Goal: Navigation & Orientation: Find specific page/section

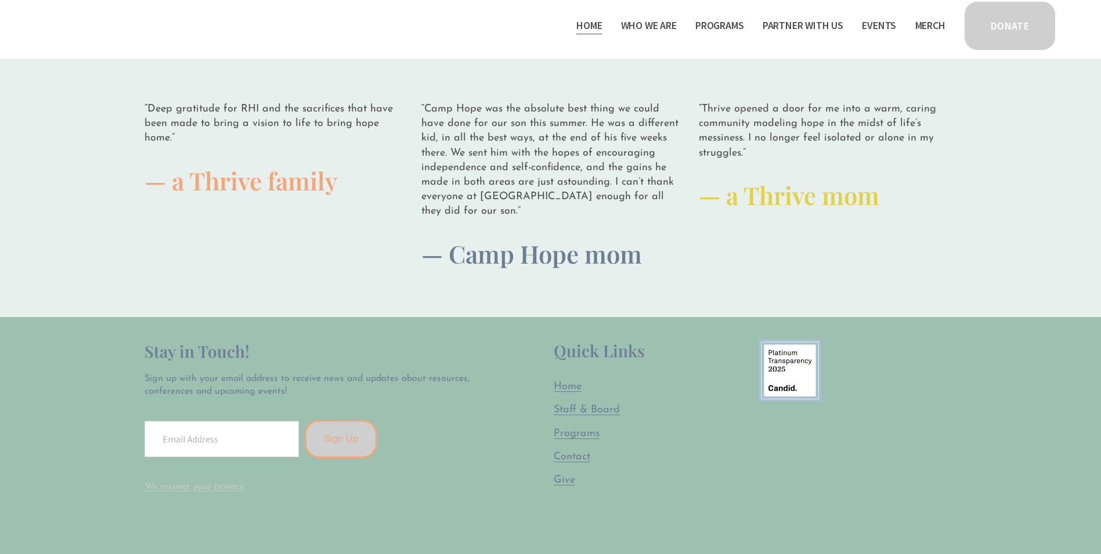
scroll to position [3250, 0]
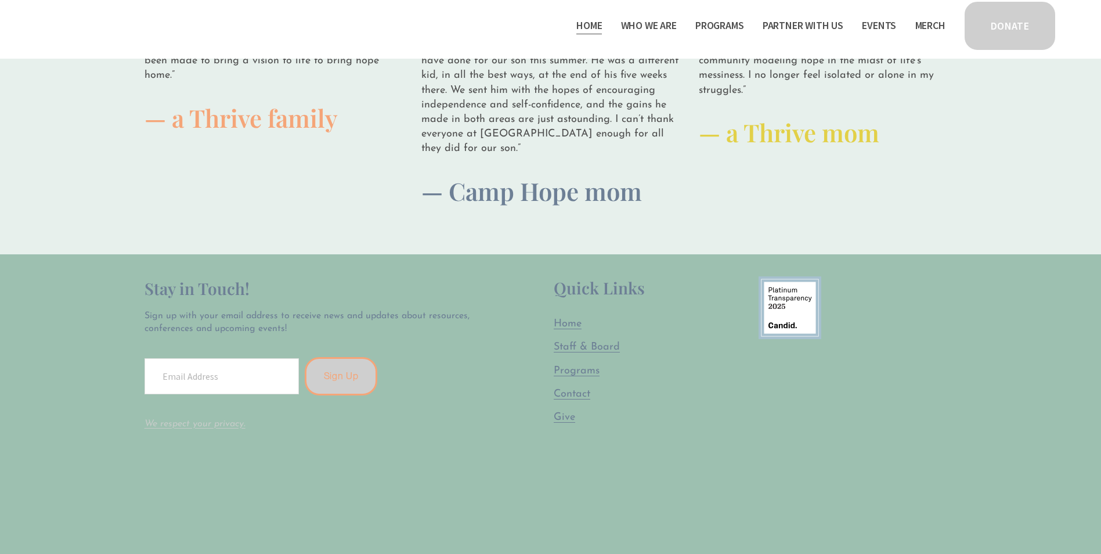
click at [75, 141] on div at bounding box center [550, 33] width 1101 height 439
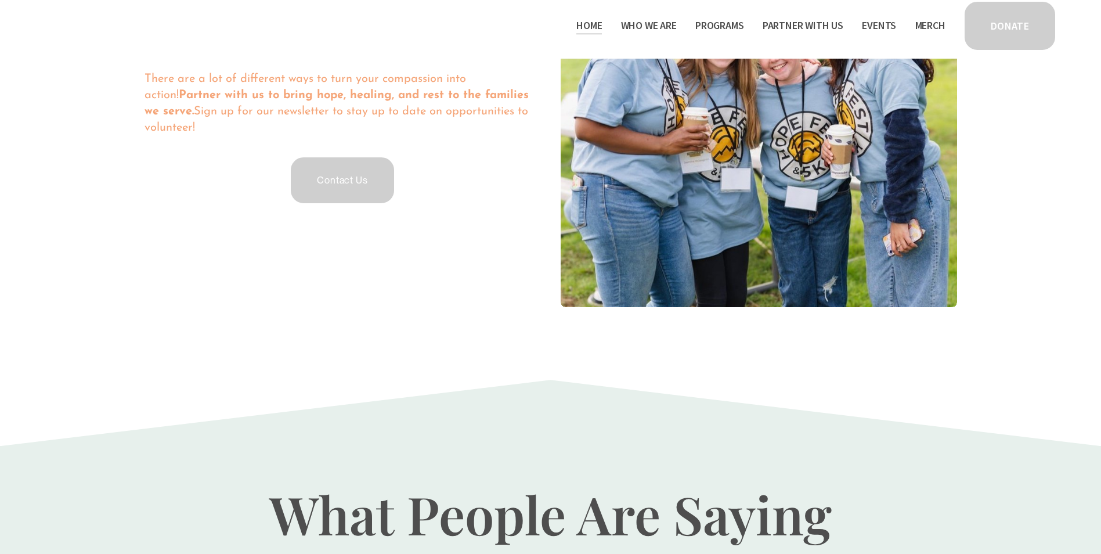
scroll to position [2669, 0]
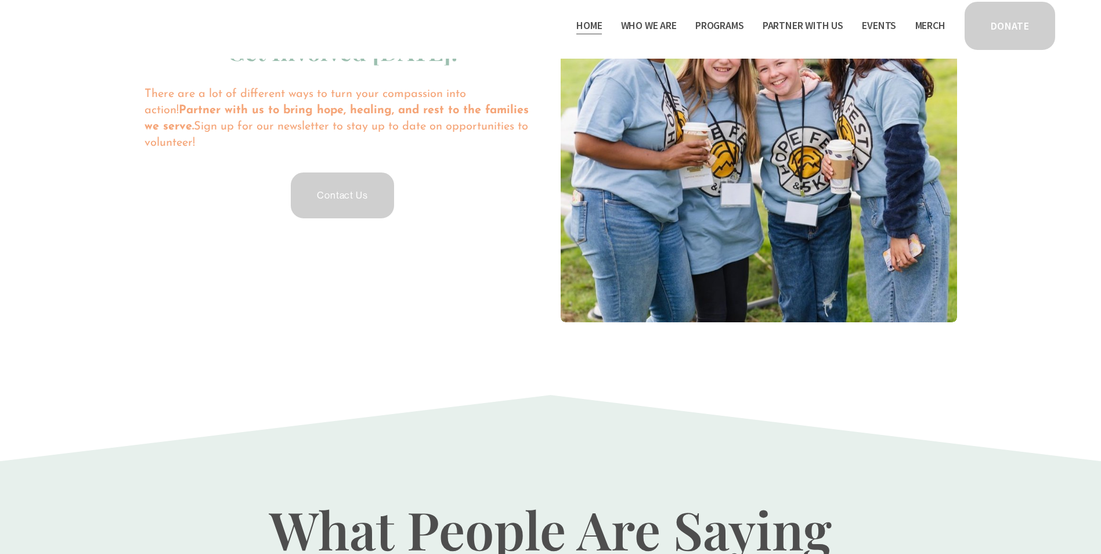
click at [0, 0] on span "Program Partners" at bounding box center [0, 0] width 0 height 0
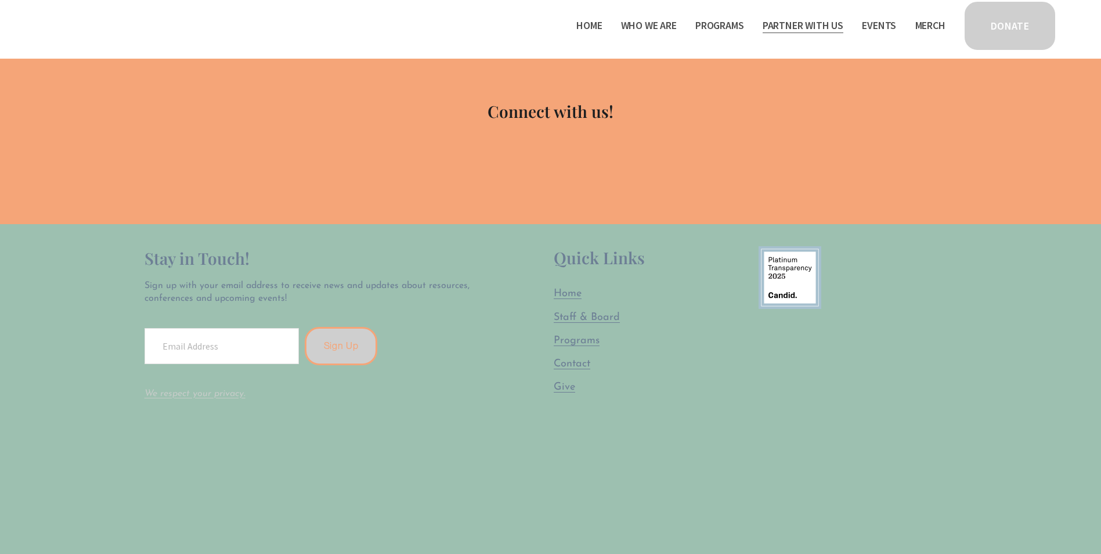
scroll to position [870, 0]
